Goal: Task Accomplishment & Management: Manage account settings

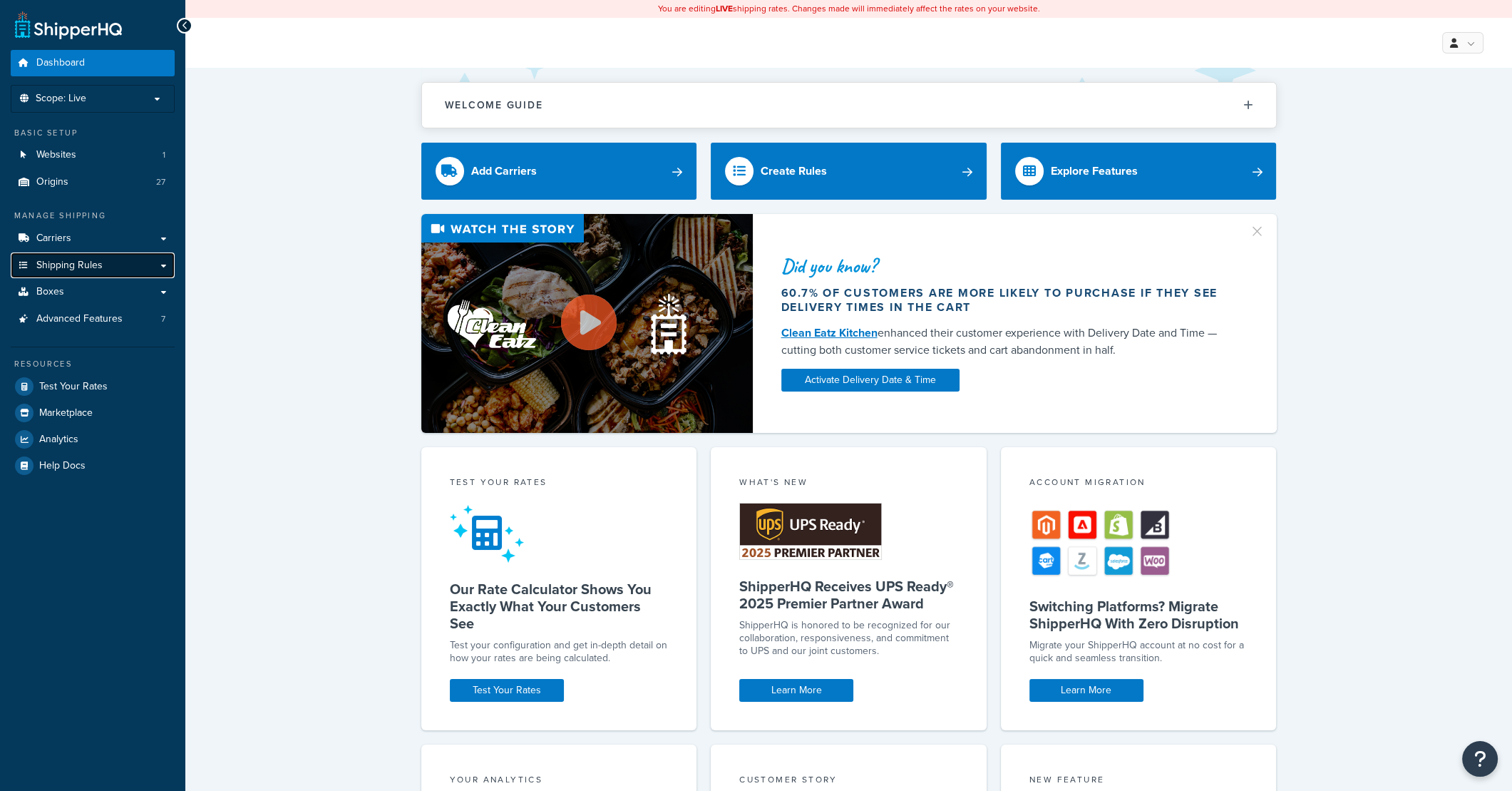
click at [114, 254] on link "Shipping Rules" at bounding box center [93, 265] width 164 height 26
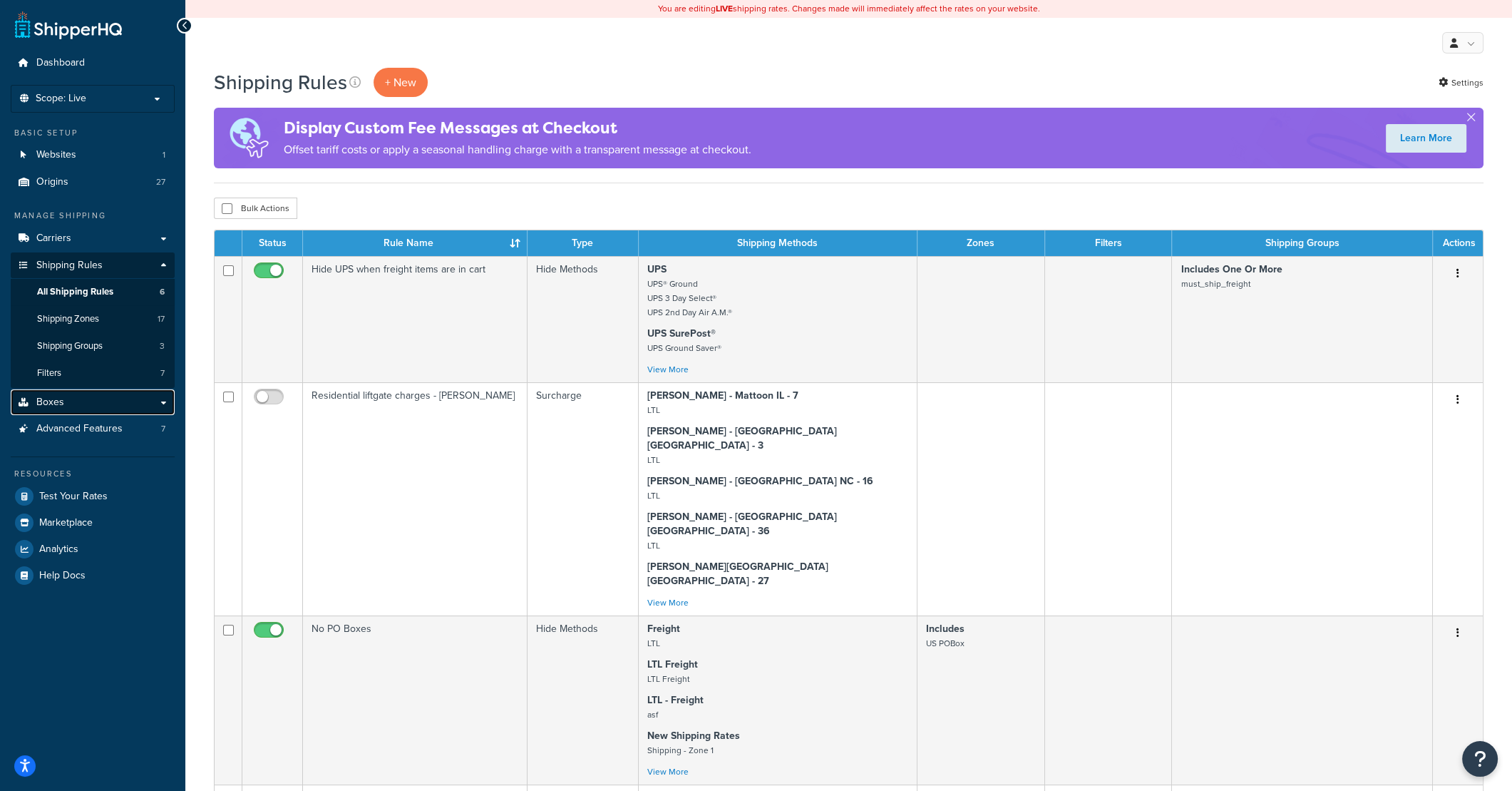
click at [85, 401] on link "Boxes" at bounding box center [93, 402] width 164 height 26
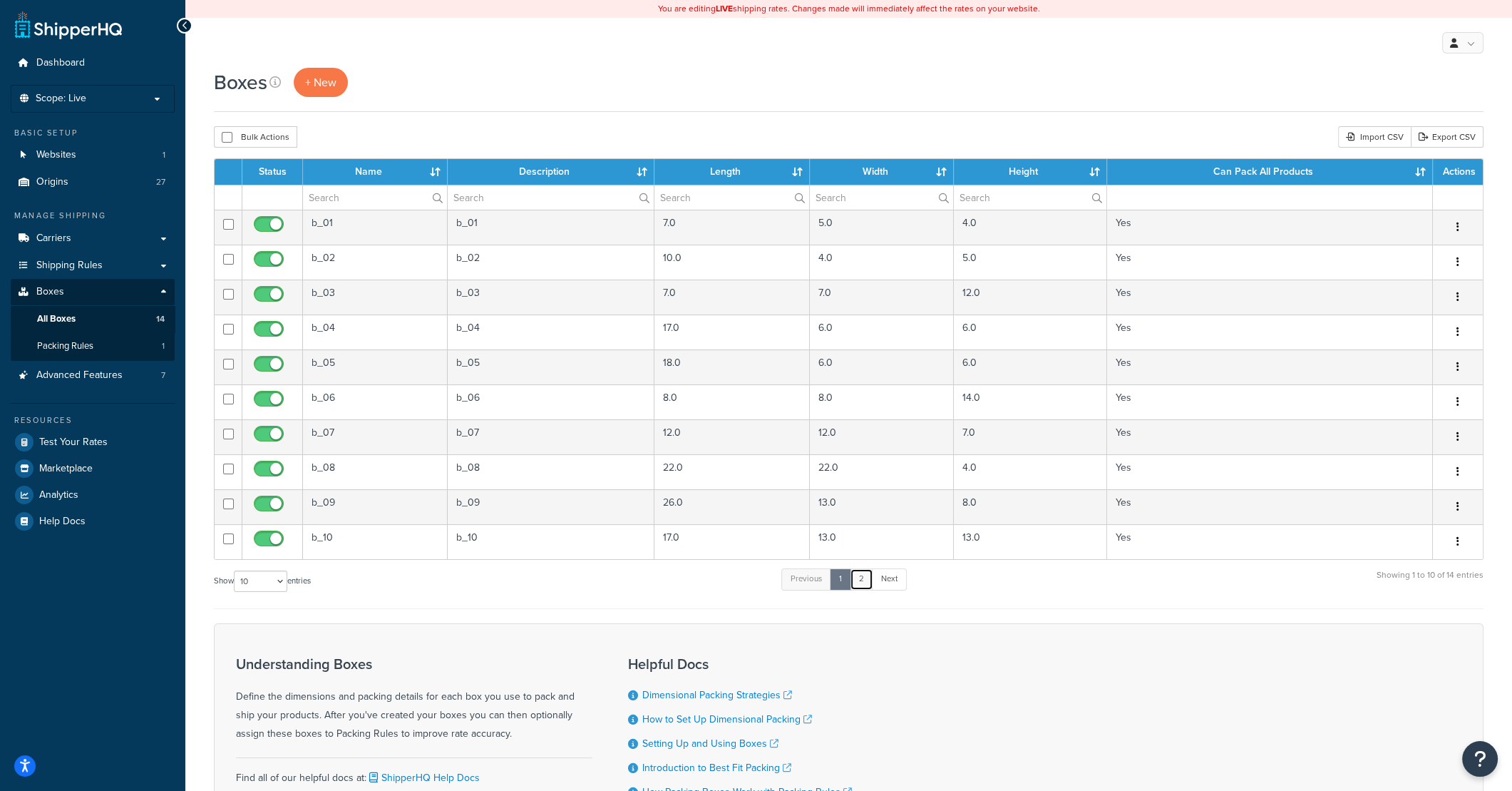
click at [865, 587] on link "2" at bounding box center [861, 579] width 23 height 22
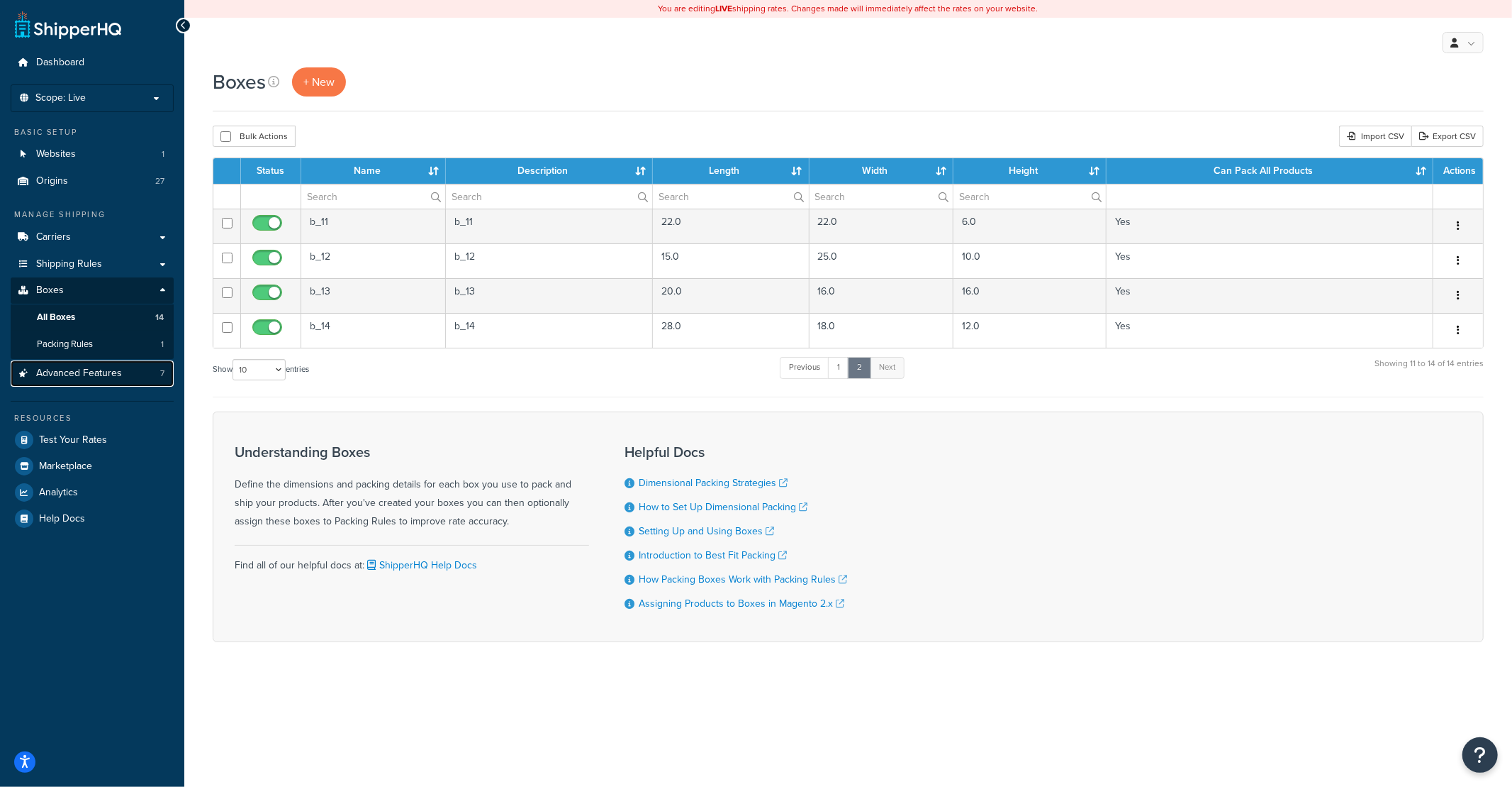
click at [133, 368] on link "Advanced Features 7" at bounding box center [92, 373] width 163 height 26
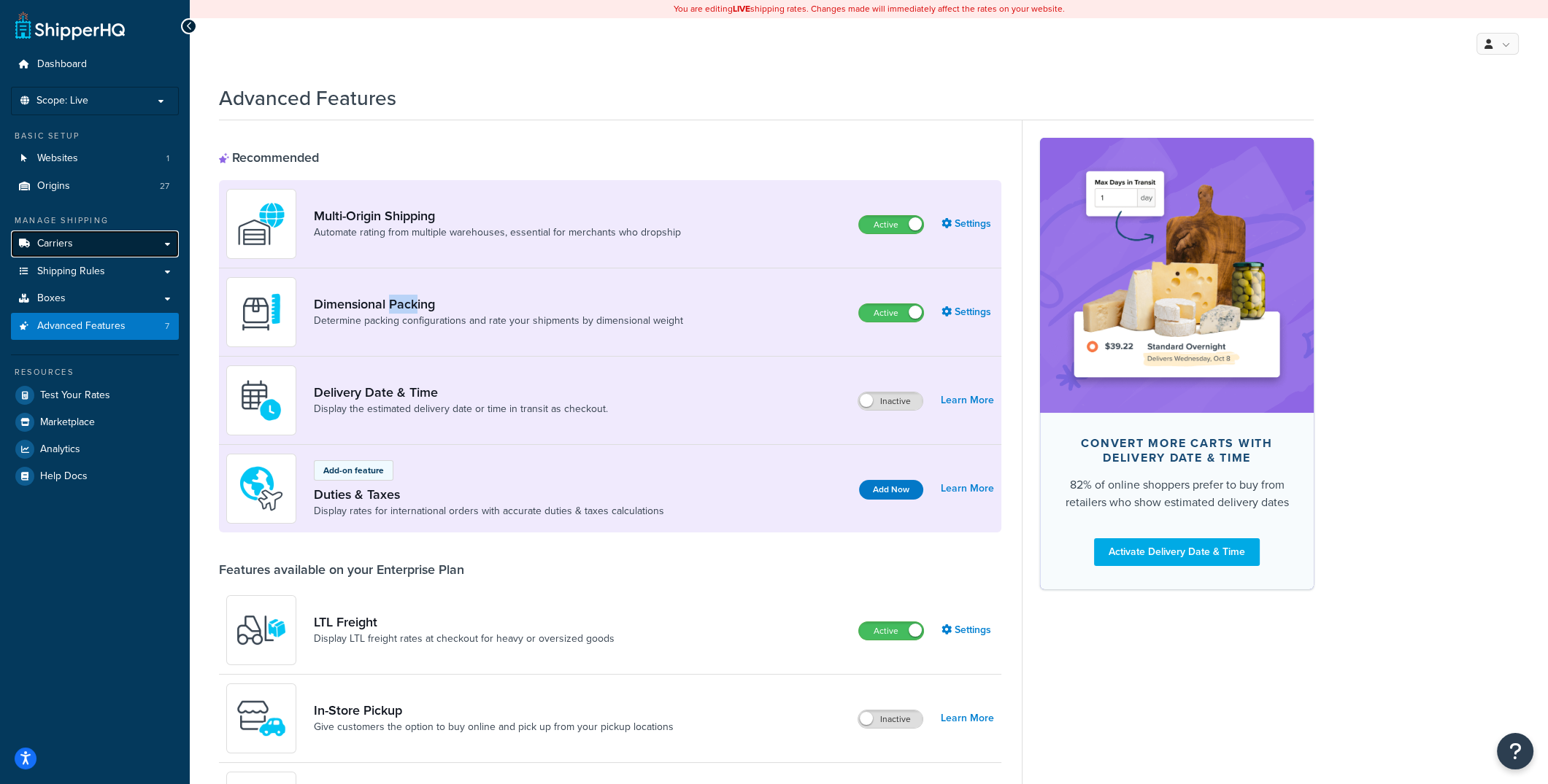
click at [169, 240] on link "Carriers" at bounding box center [95, 244] width 168 height 27
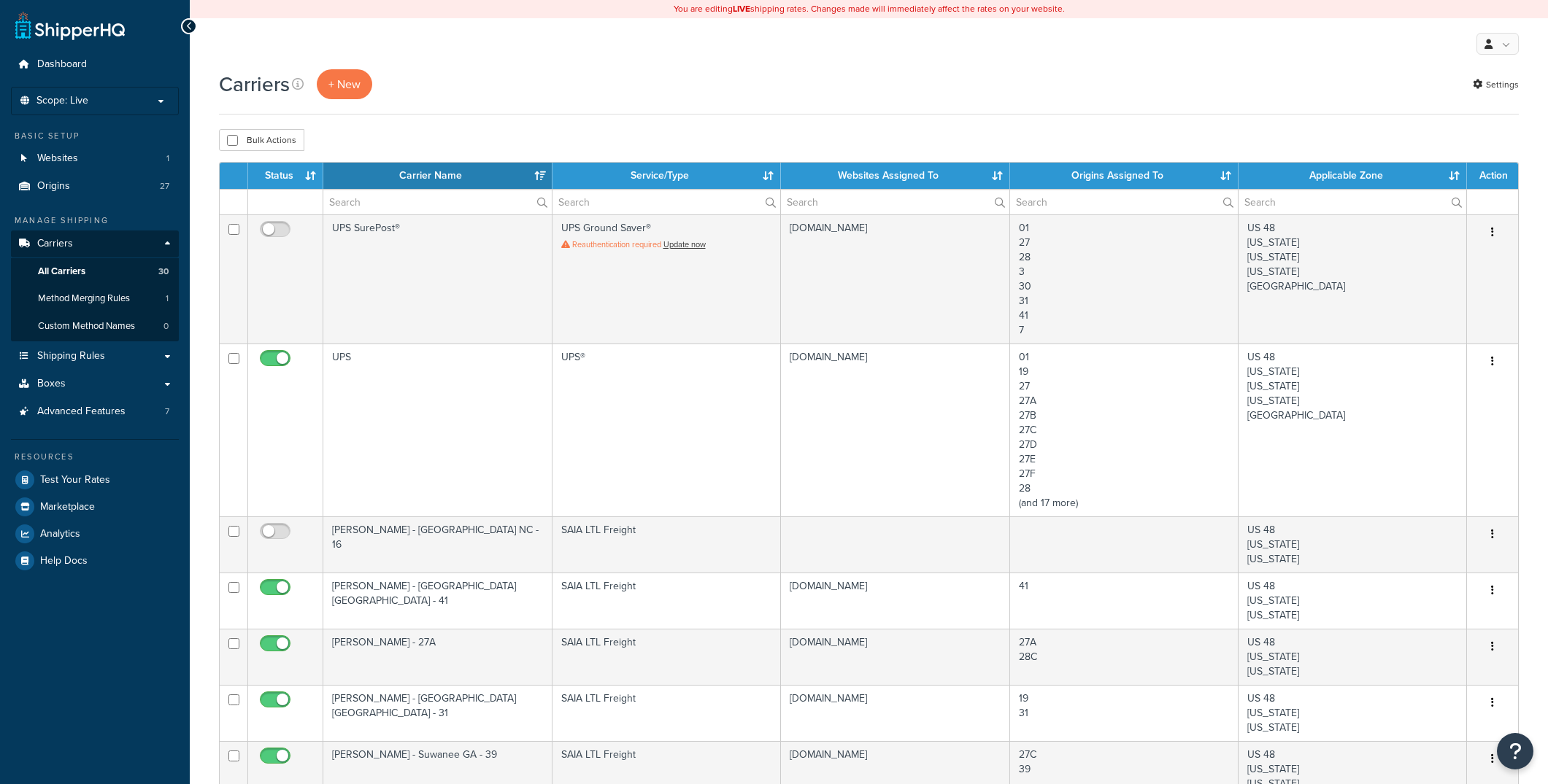
select select "15"
click at [145, 301] on link "Method Merging Rules 1" at bounding box center [95, 299] width 168 height 27
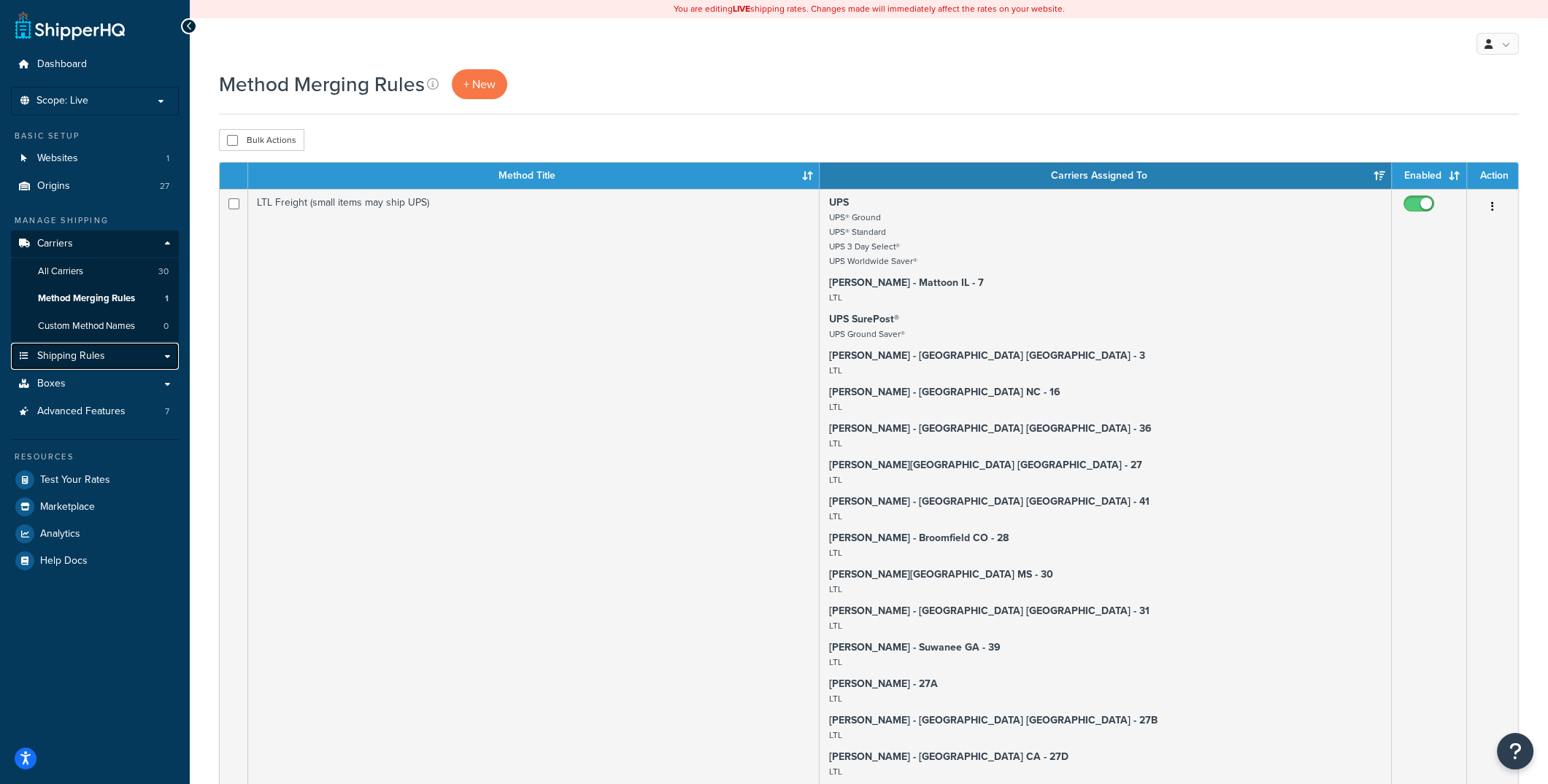
click at [86, 362] on span "Shipping Rules" at bounding box center [71, 356] width 68 height 13
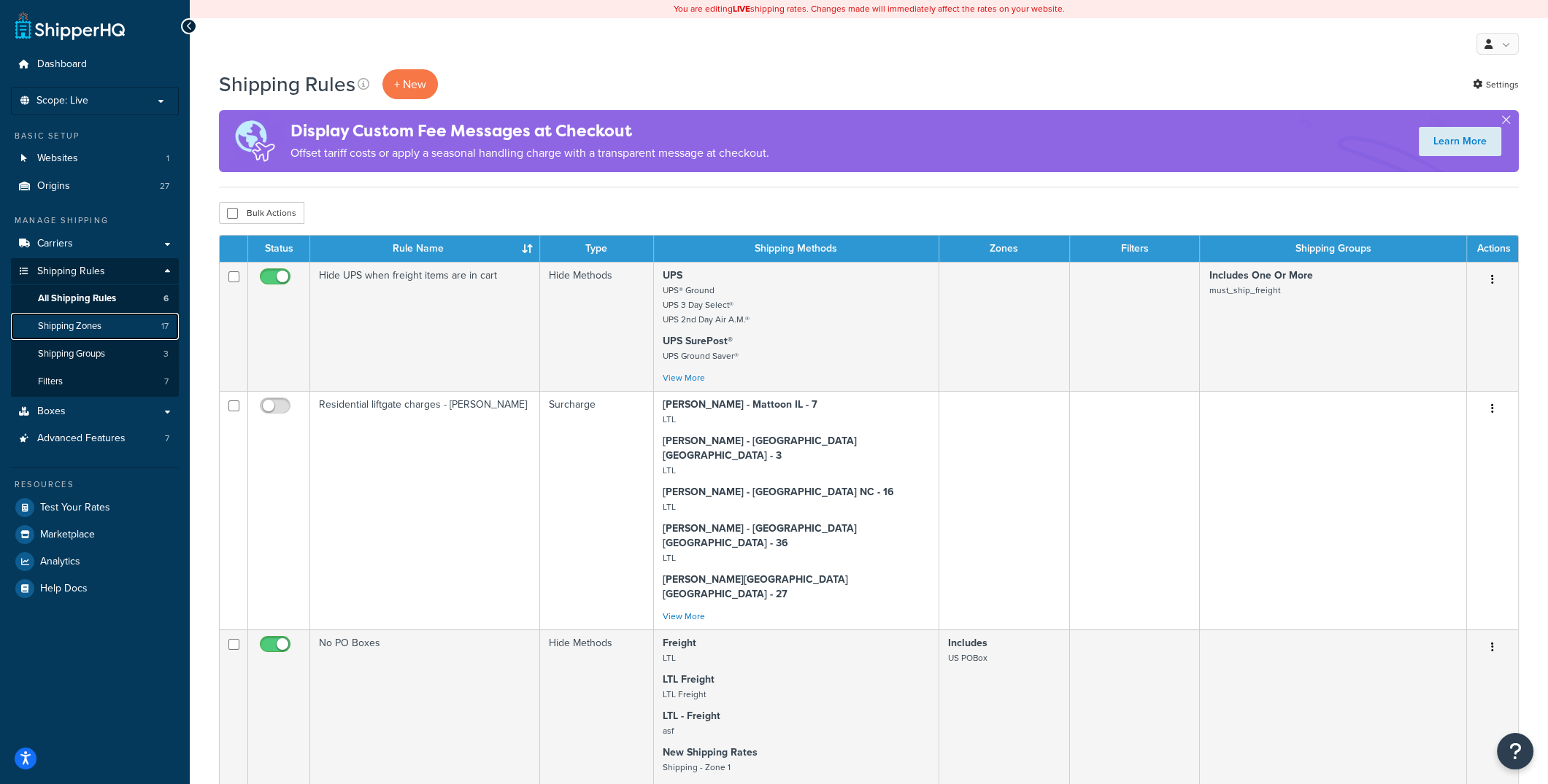
click at [82, 326] on span "Shipping Zones" at bounding box center [70, 326] width 64 height 13
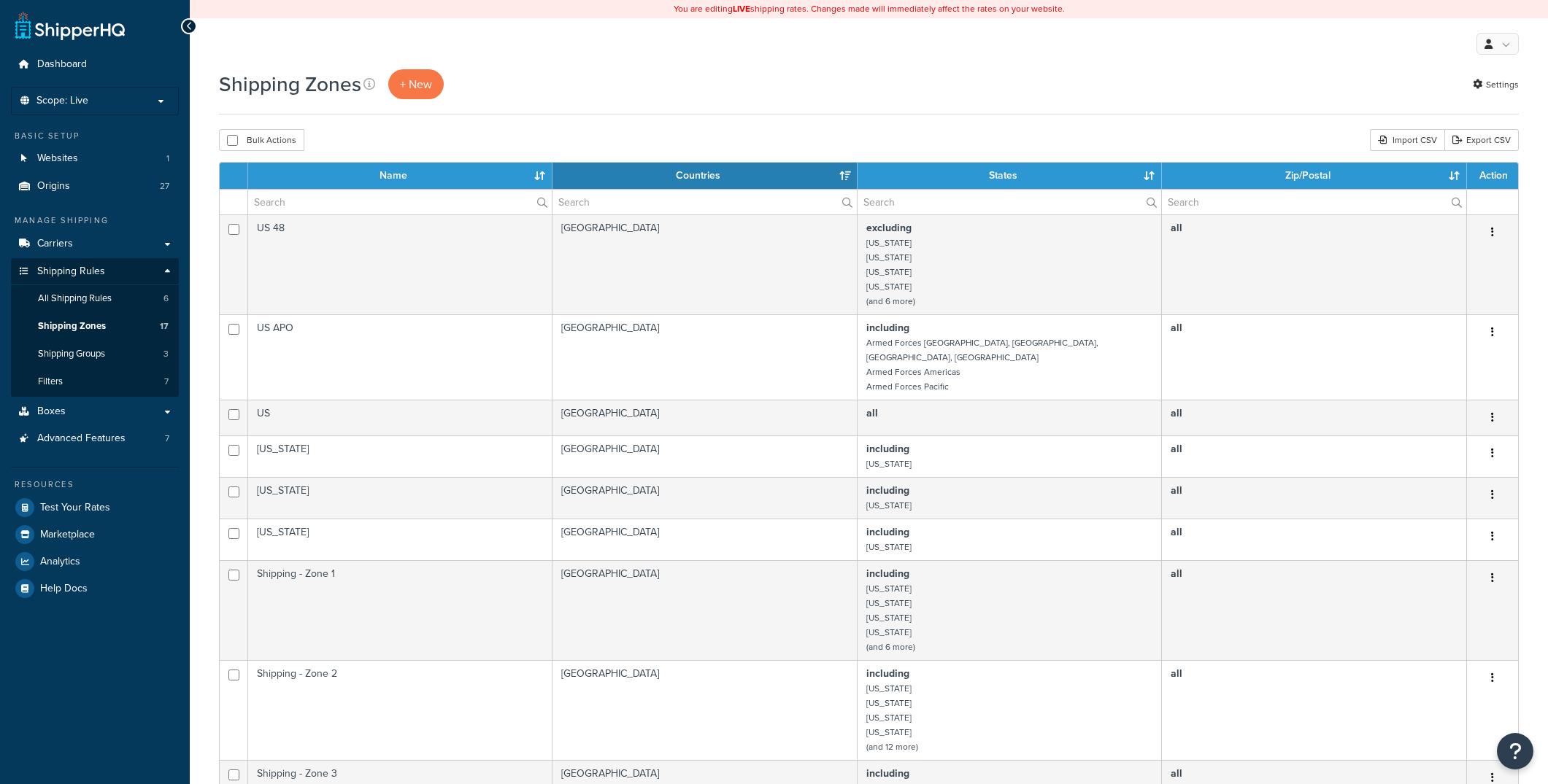
select select "15"
click at [79, 351] on span "Shipping Groups" at bounding box center [71, 353] width 67 height 13
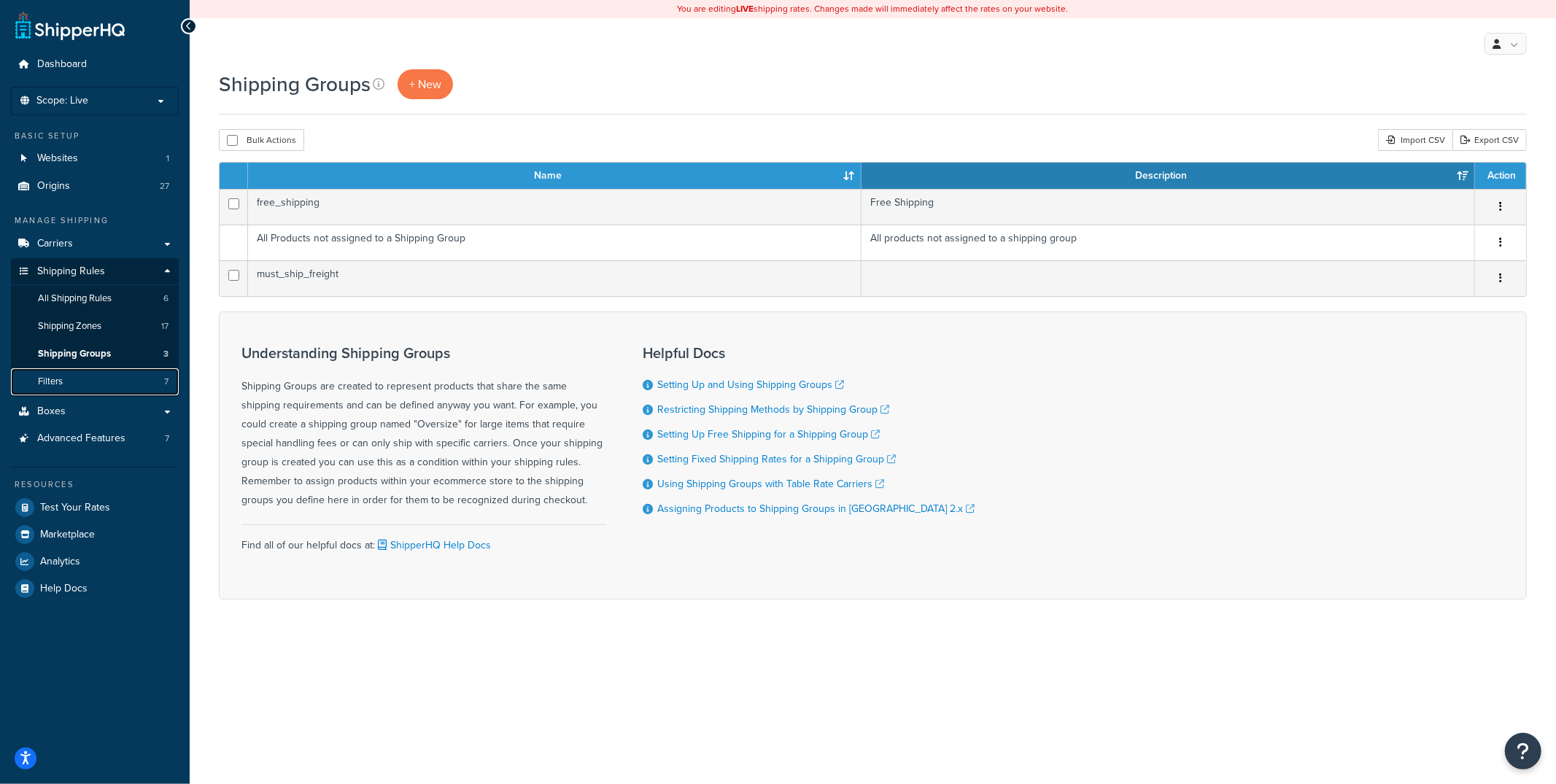
click at [70, 376] on link "Filters 7" at bounding box center [95, 382] width 168 height 27
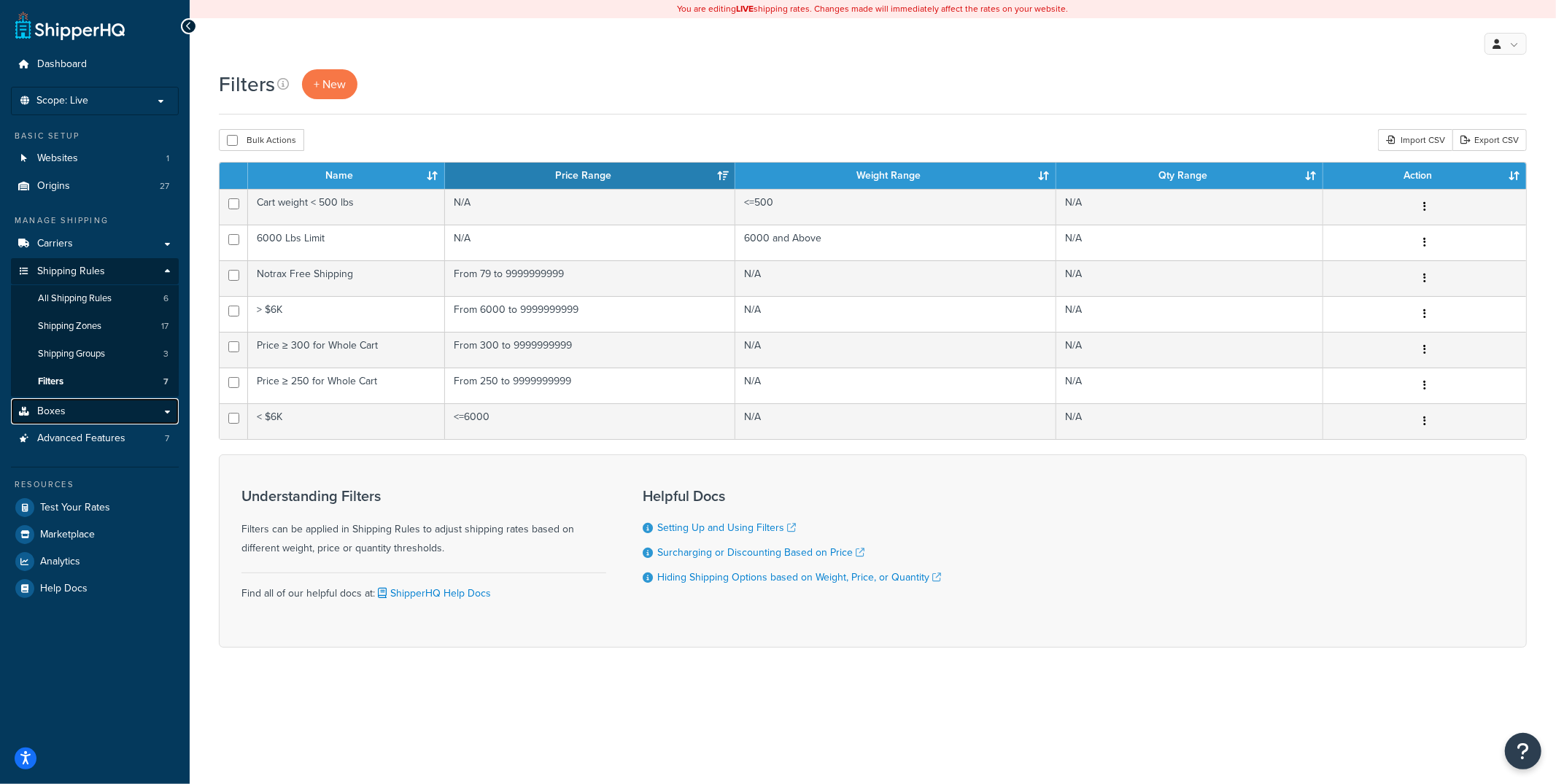
click at [80, 410] on link "Boxes" at bounding box center [95, 411] width 168 height 27
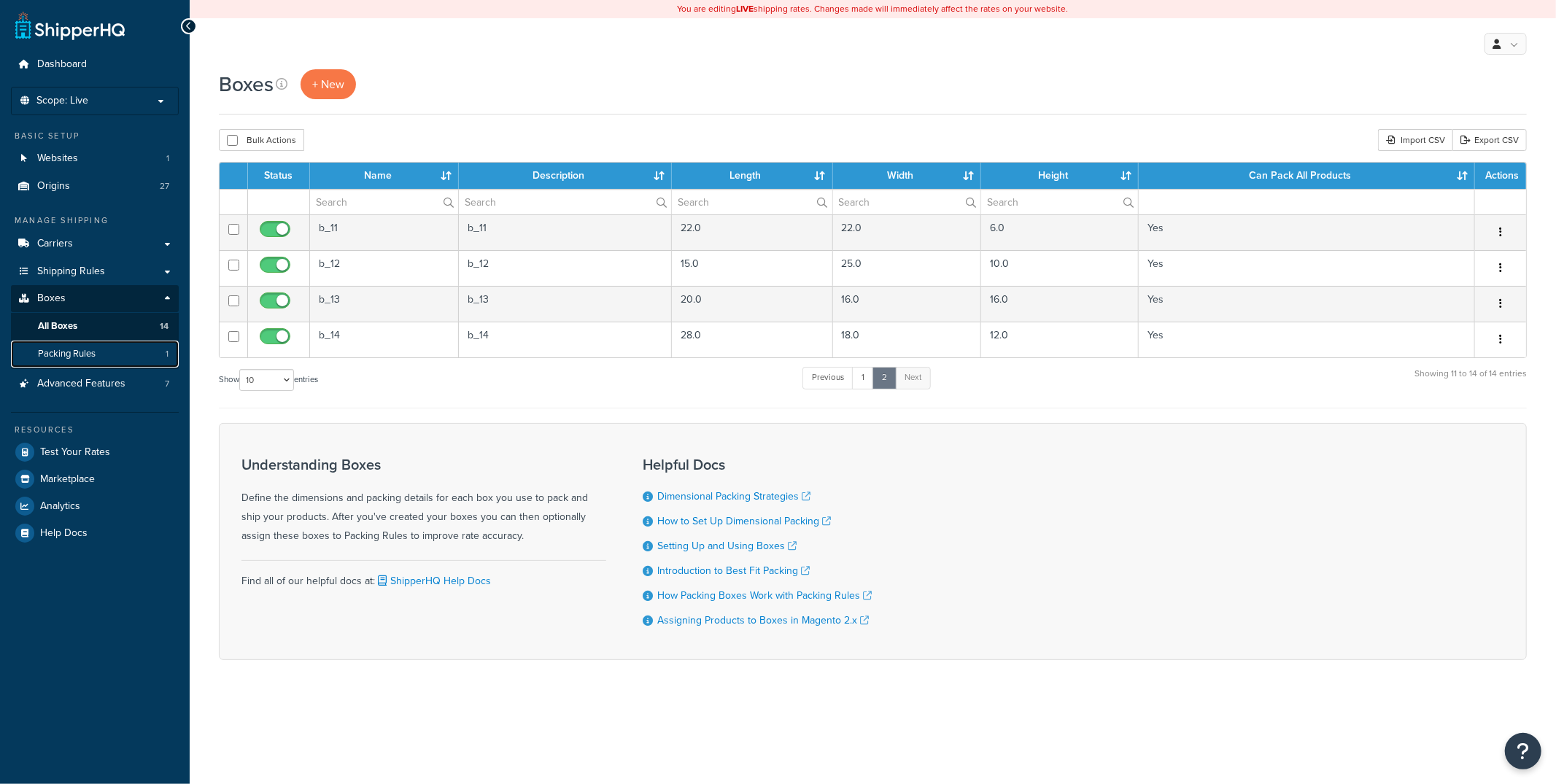
click at [100, 349] on link "Packing Rules 1" at bounding box center [95, 354] width 168 height 27
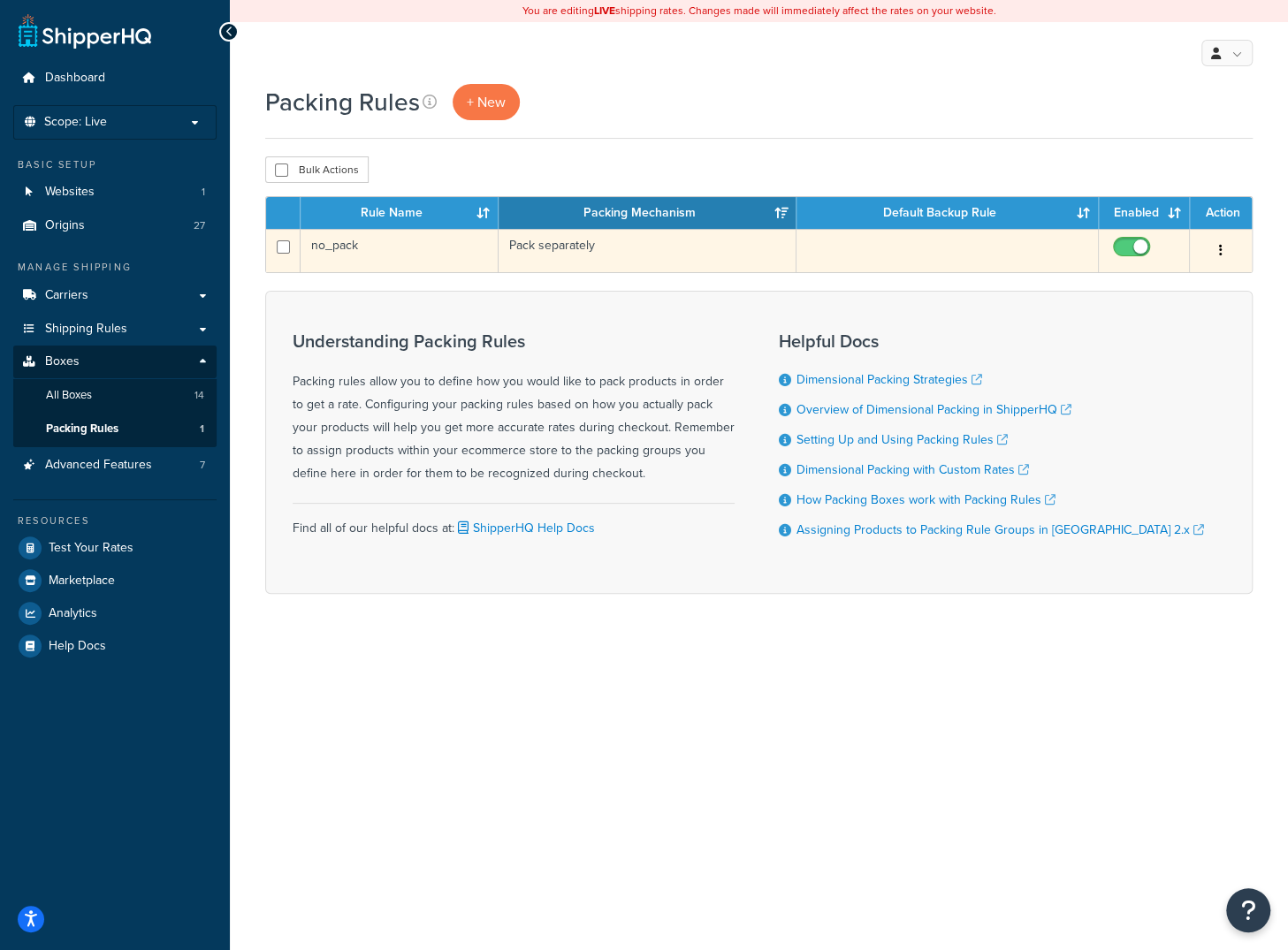
click at [1222, 250] on button "button" at bounding box center [1221, 251] width 25 height 28
click at [1178, 292] on link "Edit" at bounding box center [1150, 286] width 140 height 36
